Goal: Task Accomplishment & Management: Manage account settings

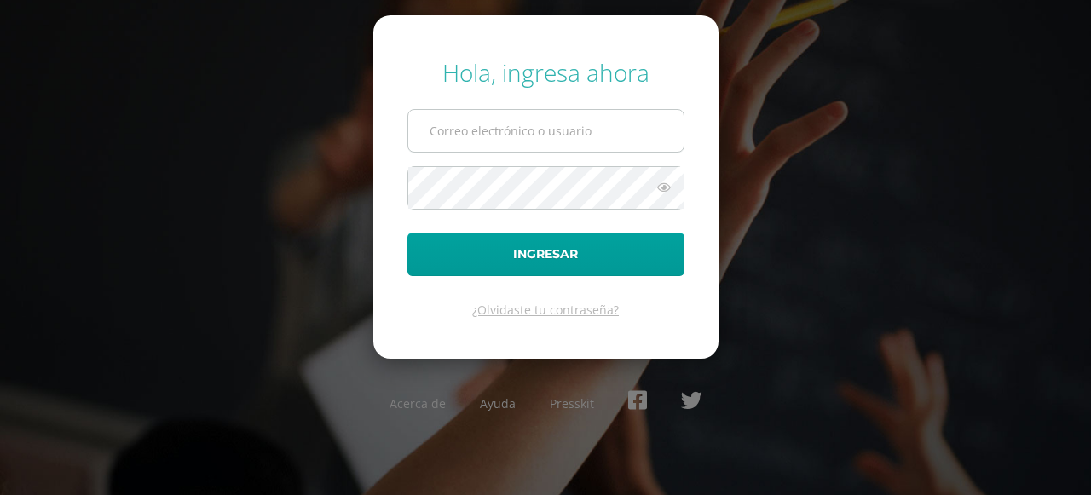
click at [467, 137] on input "text" at bounding box center [545, 131] width 275 height 42
type input "ocuevas@donbosco.edu.gt"
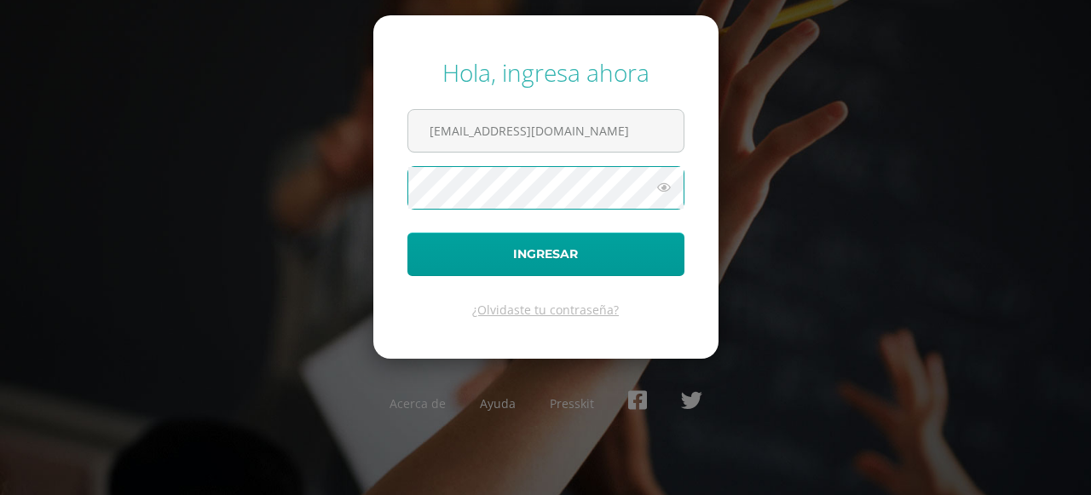
click at [407, 233] on button "Ingresar" at bounding box center [545, 254] width 277 height 43
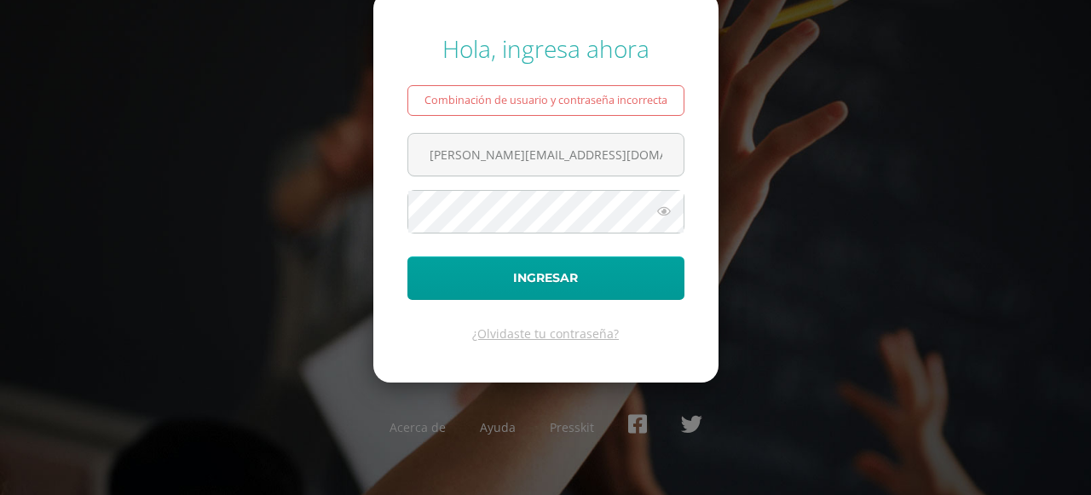
type input "ocuevas@donbosco.edu.gt"
click at [407, 257] on button "Ingresar" at bounding box center [545, 278] width 277 height 43
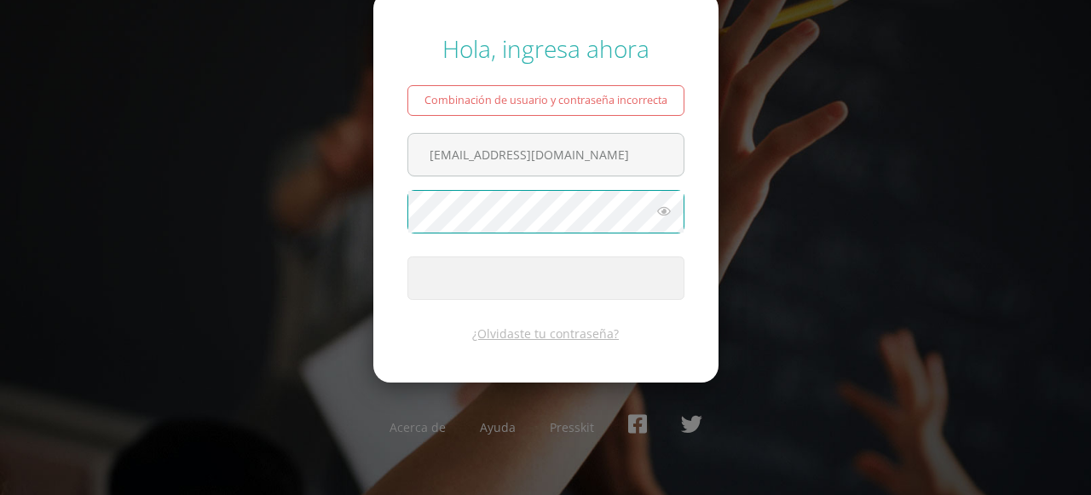
click at [407, 257] on button "Ingresar" at bounding box center [545, 278] width 277 height 43
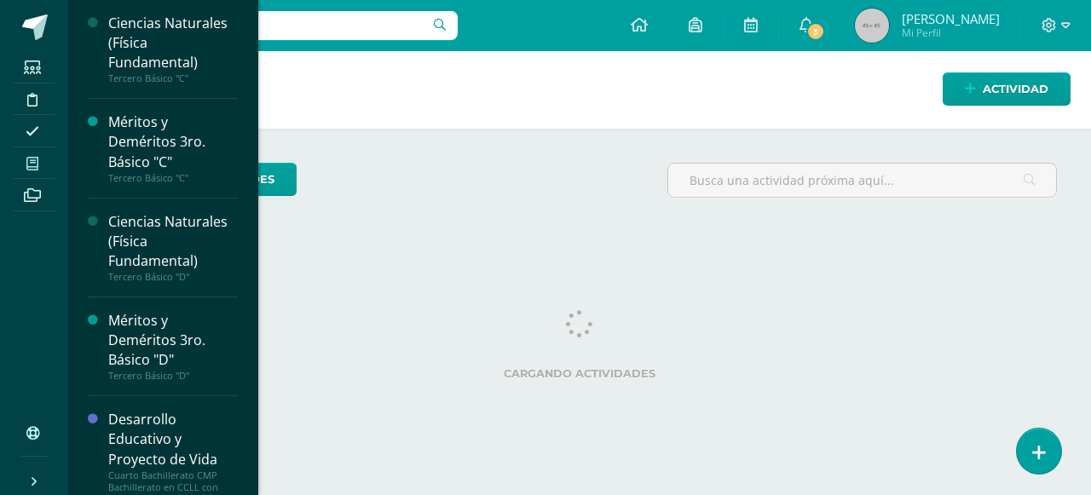
click at [27, 167] on icon at bounding box center [32, 164] width 12 height 14
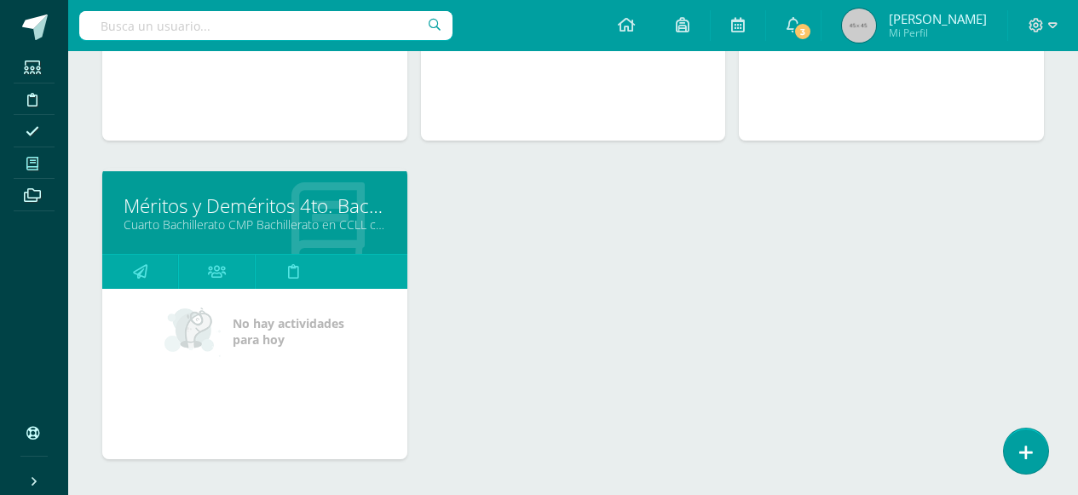
scroll to position [574, 0]
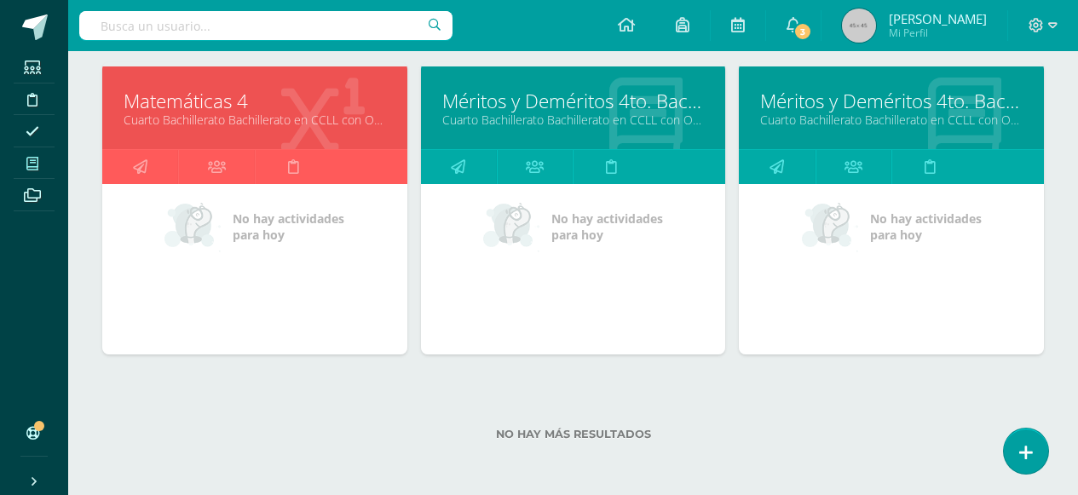
click at [185, 100] on link "Matemáticas 4" at bounding box center [255, 101] width 262 height 26
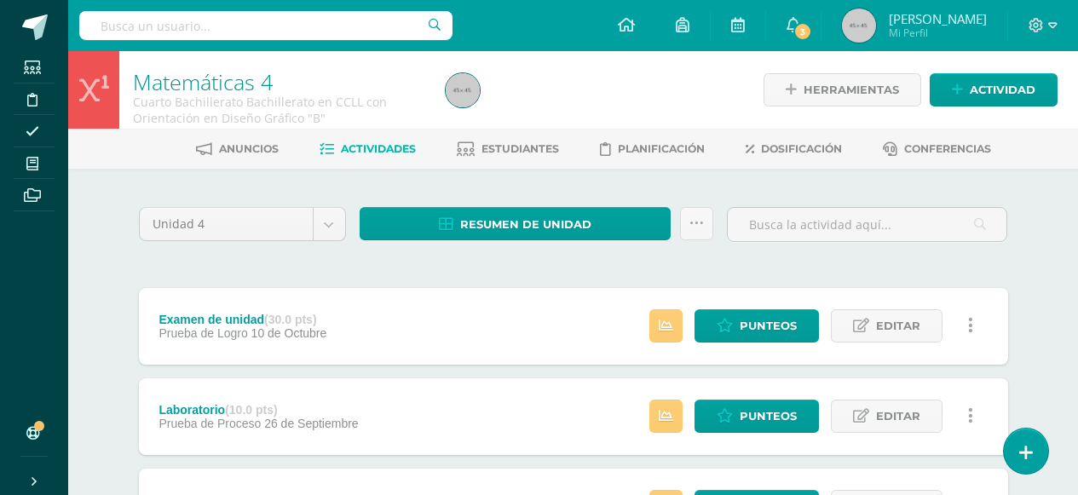
scroll to position [85, 0]
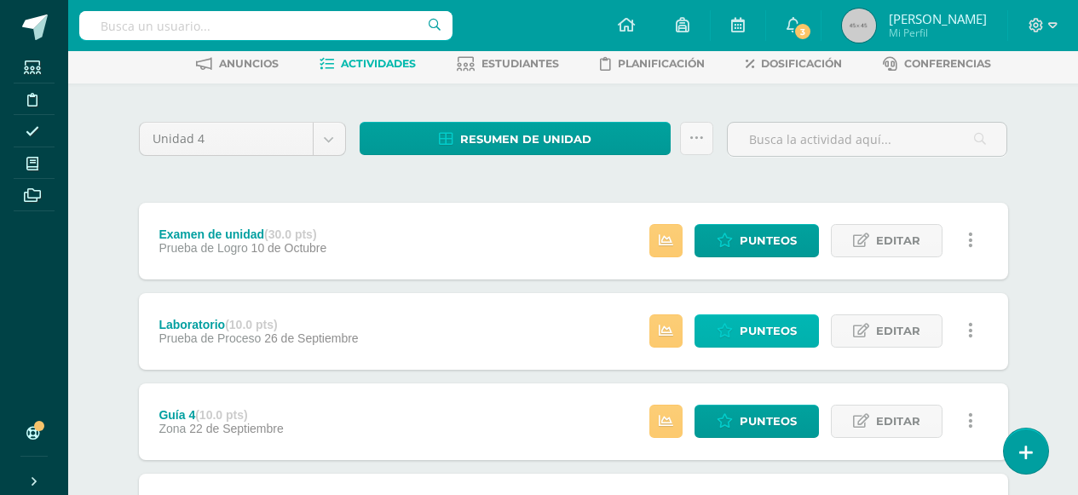
click at [770, 322] on span "Punteos" at bounding box center [768, 331] width 57 height 32
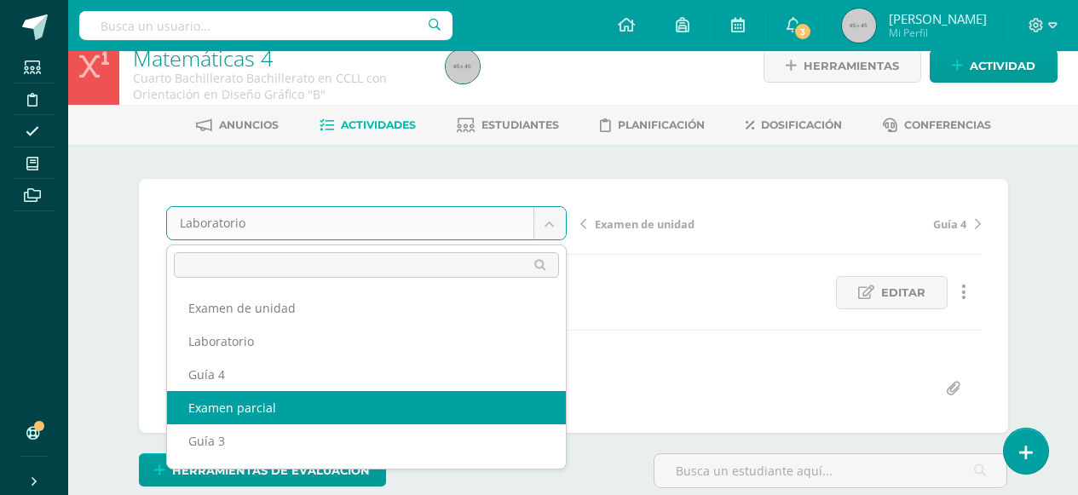
select select "/dashboard/teacher/grade-activity/180243/"
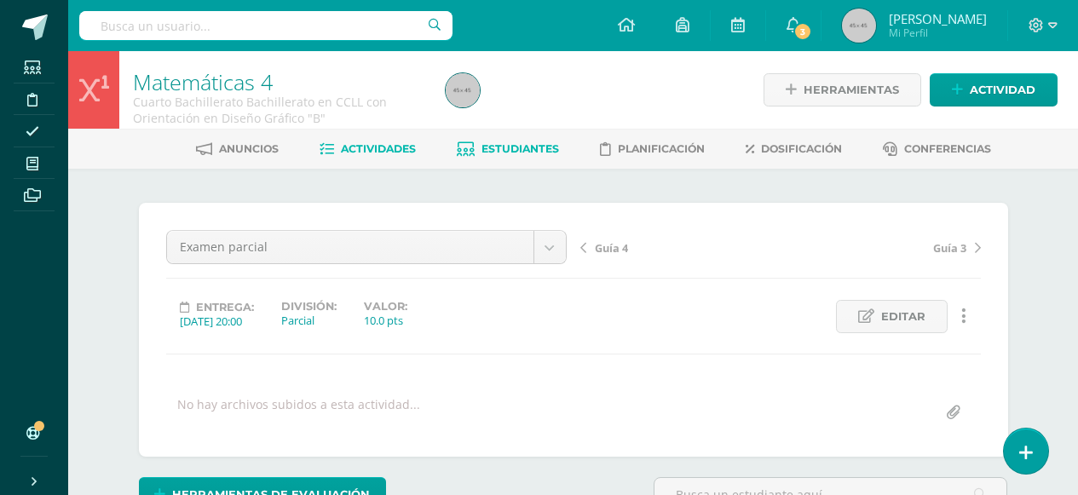
click at [500, 141] on link "Estudiantes" at bounding box center [508, 148] width 102 height 27
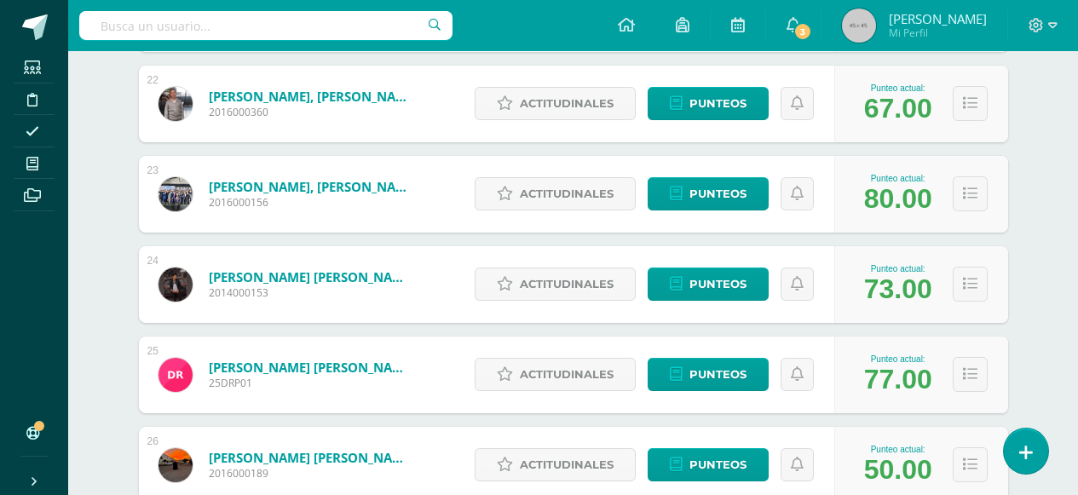
scroll to position [2458, 0]
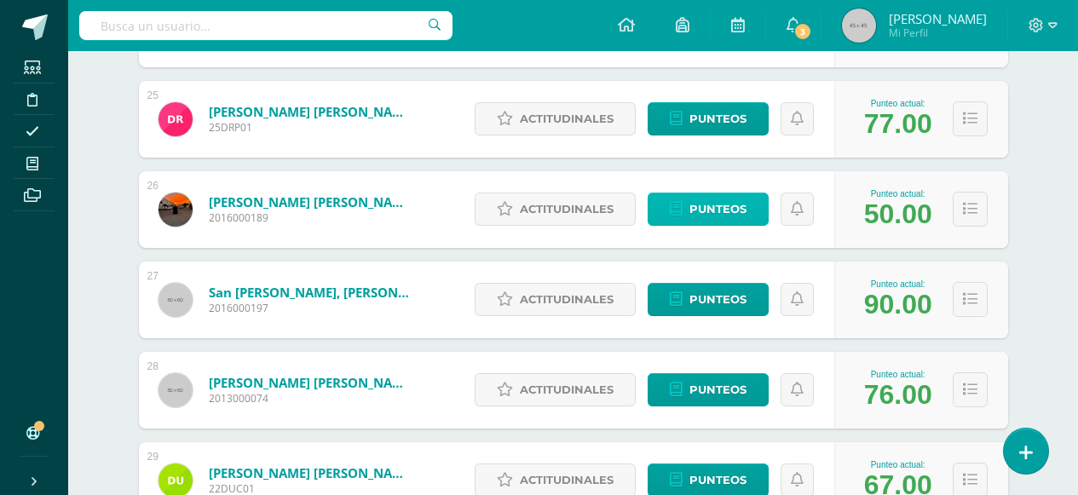
click at [746, 219] on link "Punteos" at bounding box center [708, 209] width 121 height 33
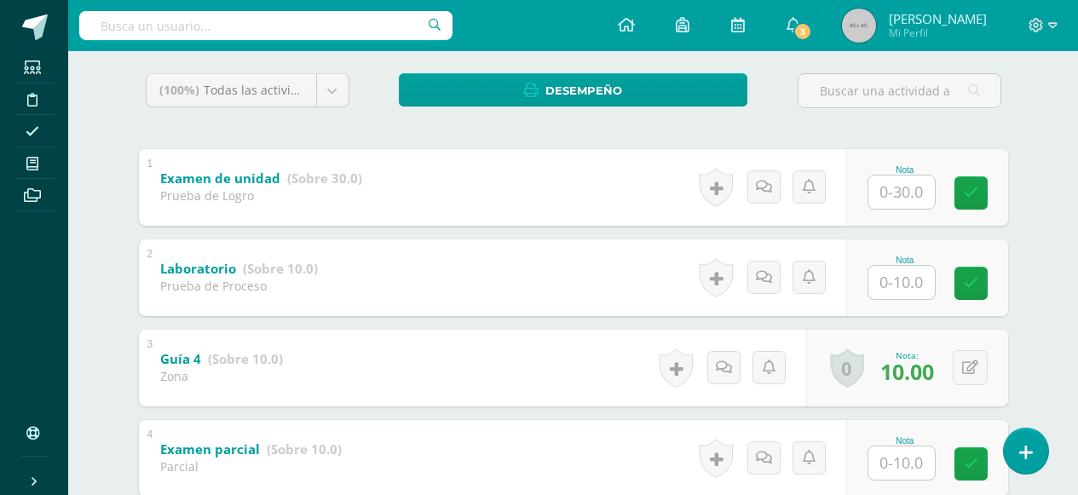
scroll to position [447, 0]
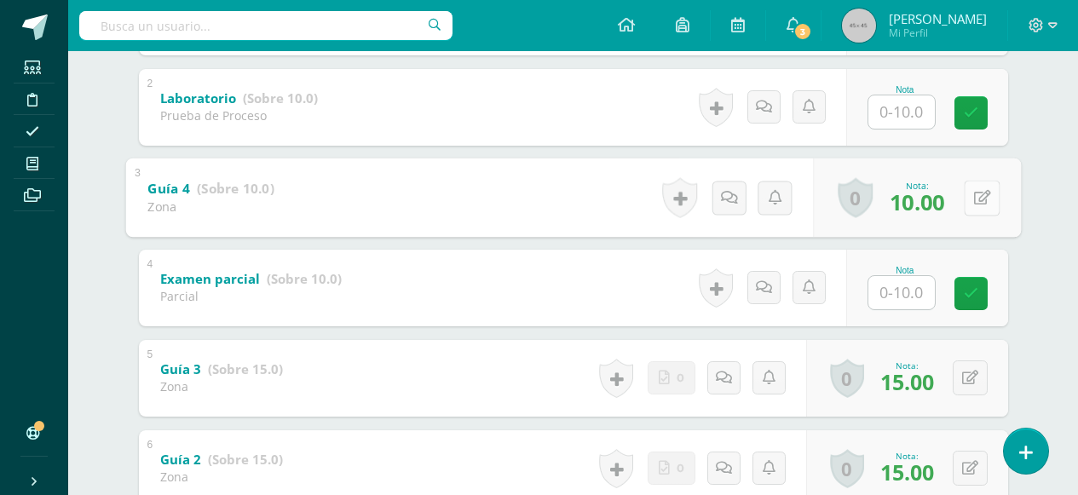
click at [967, 200] on button at bounding box center [982, 198] width 36 height 36
click at [973, 378] on icon at bounding box center [970, 378] width 16 height 14
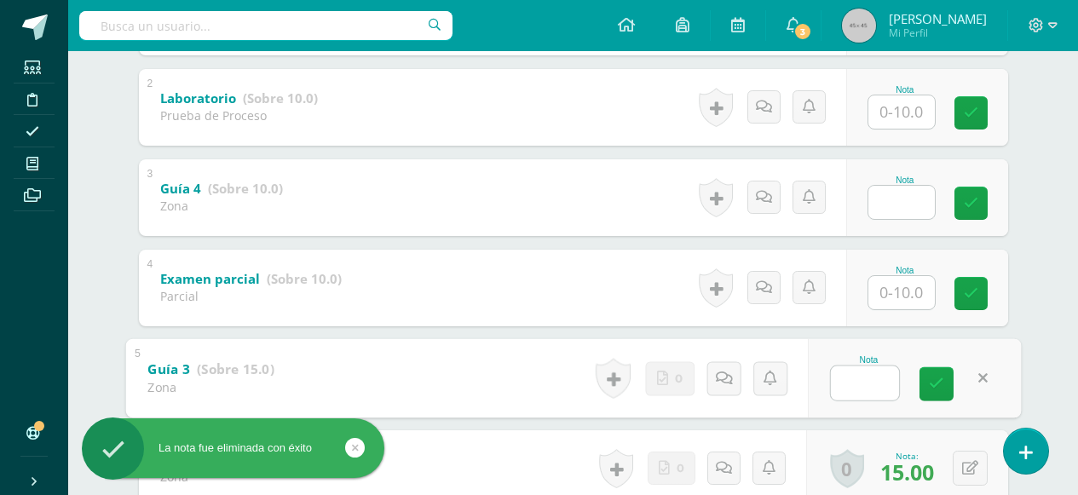
scroll to position [662, 0]
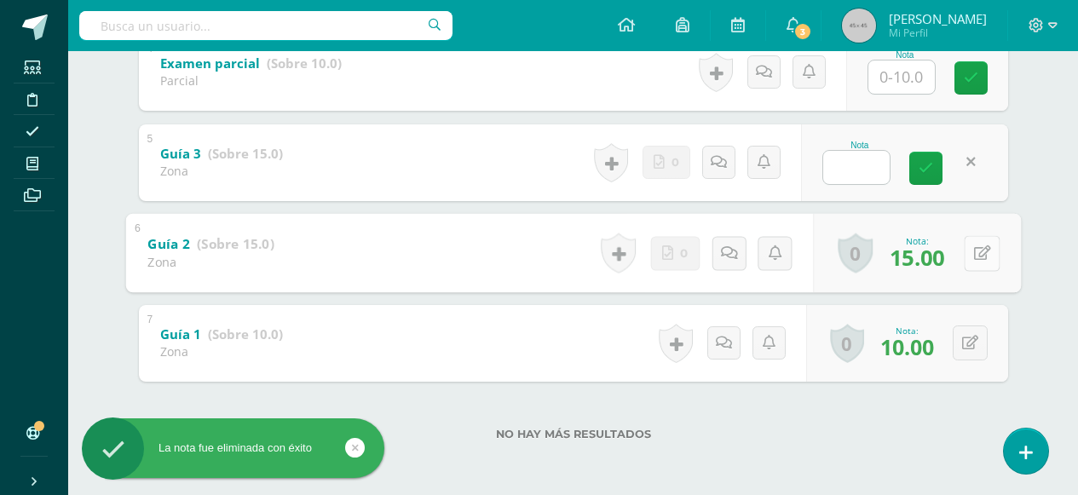
click at [967, 257] on button at bounding box center [982, 253] width 36 height 36
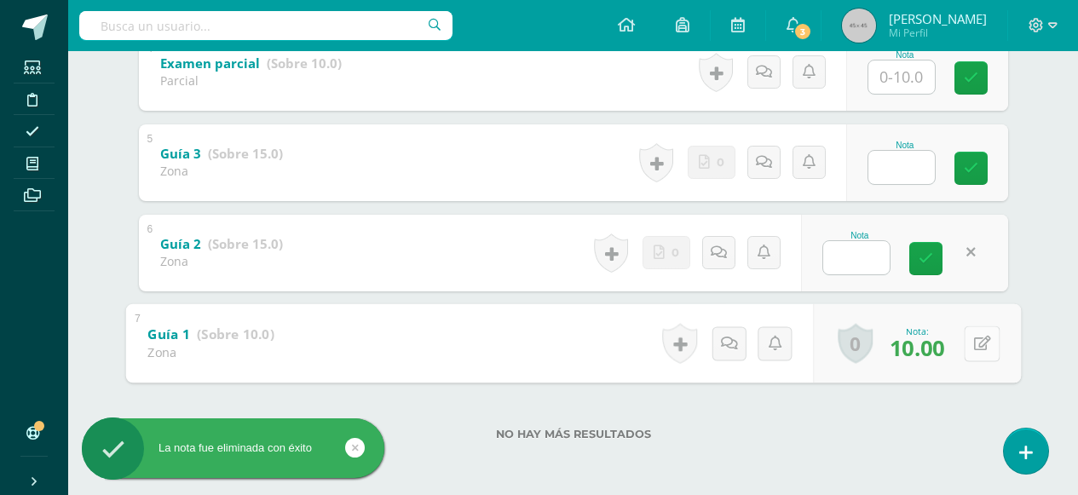
click at [963, 342] on div "0 Logros Logros obtenidos Aún no hay logros agregados Nota: 10.00" at bounding box center [917, 342] width 208 height 79
click at [978, 344] on icon at bounding box center [981, 343] width 17 height 14
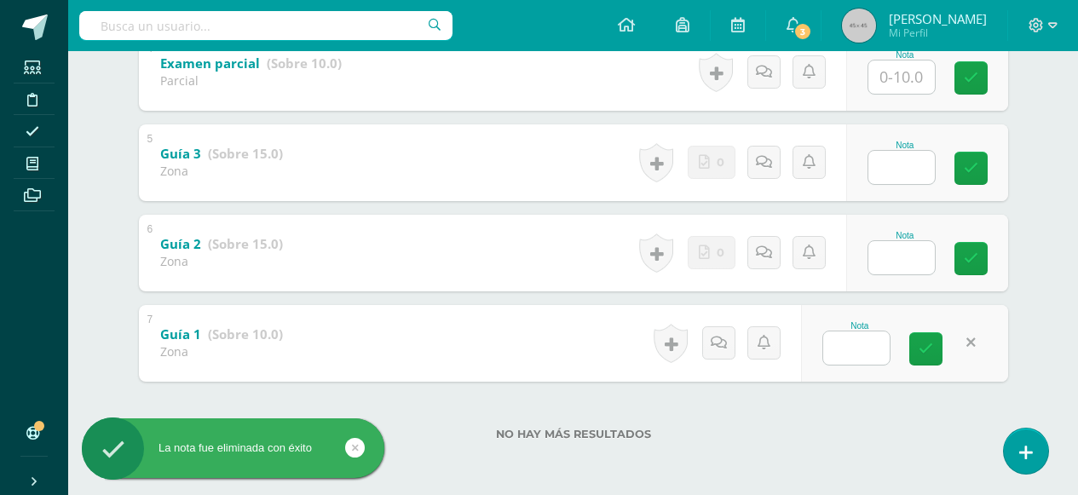
click at [1024, 331] on div "Luis Rojas Leandro Auceda Gesler Caal Rodrigo Cardoza Ricardo Chávez Jose De El…" at bounding box center [573, 1] width 937 height 989
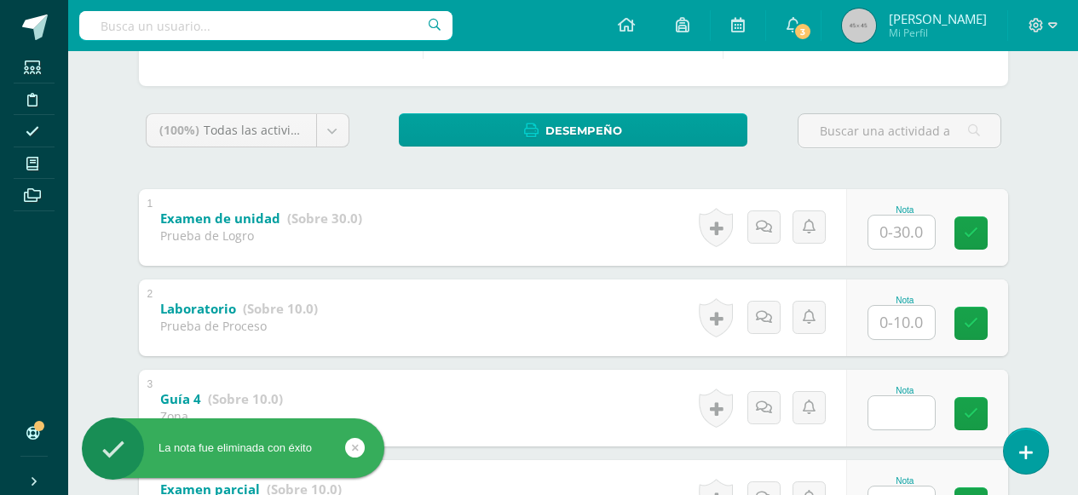
scroll to position [0, 0]
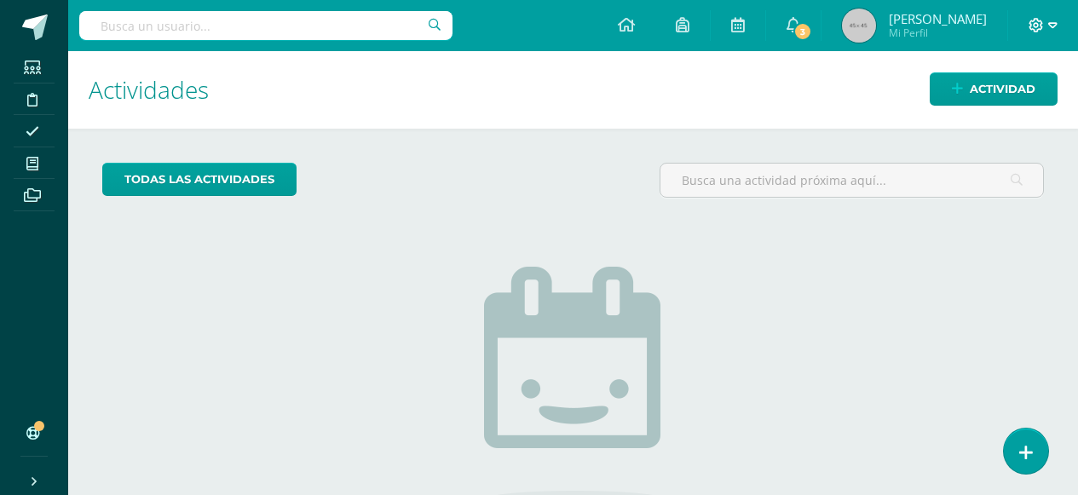
click at [1036, 31] on icon at bounding box center [1036, 25] width 15 height 15
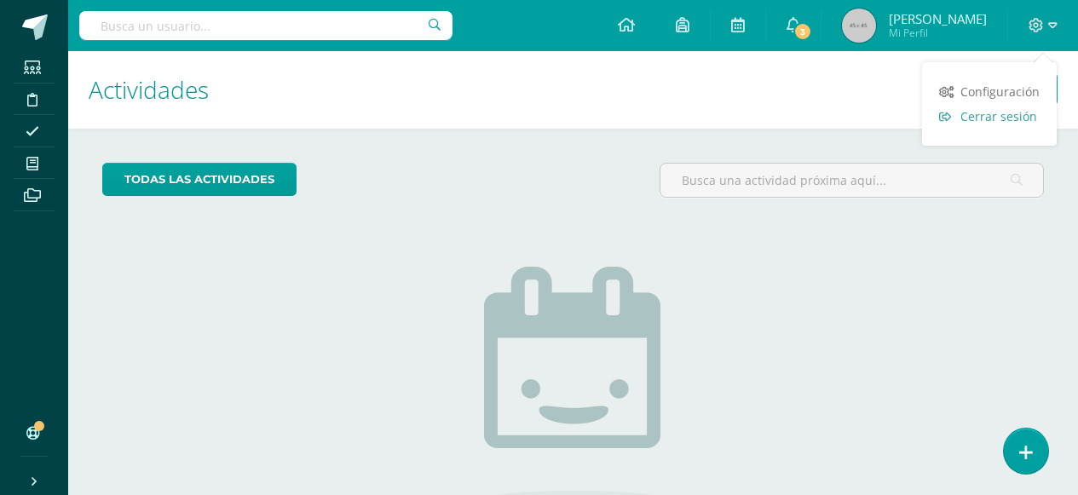
click at [993, 115] on span "Cerrar sesión" at bounding box center [998, 116] width 77 height 16
